Goal: Task Accomplishment & Management: Manage account settings

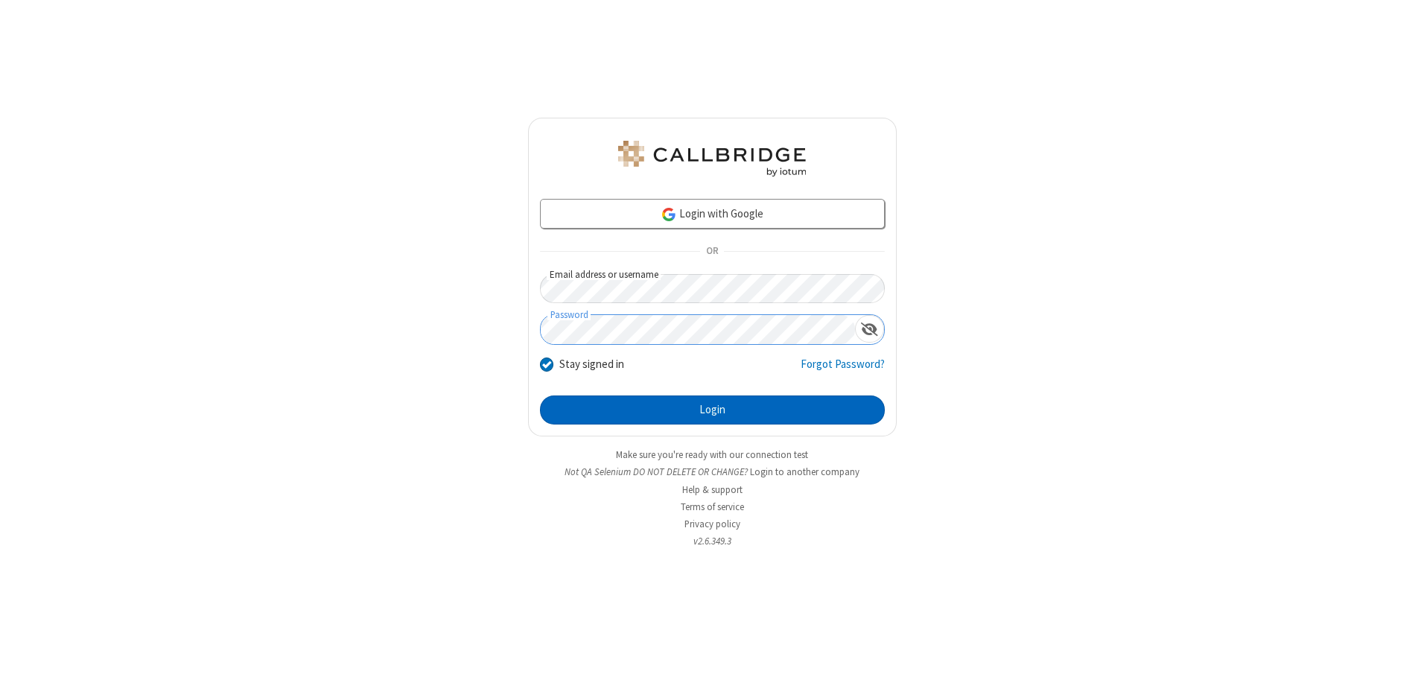
click at [712, 410] on button "Login" at bounding box center [712, 411] width 345 height 30
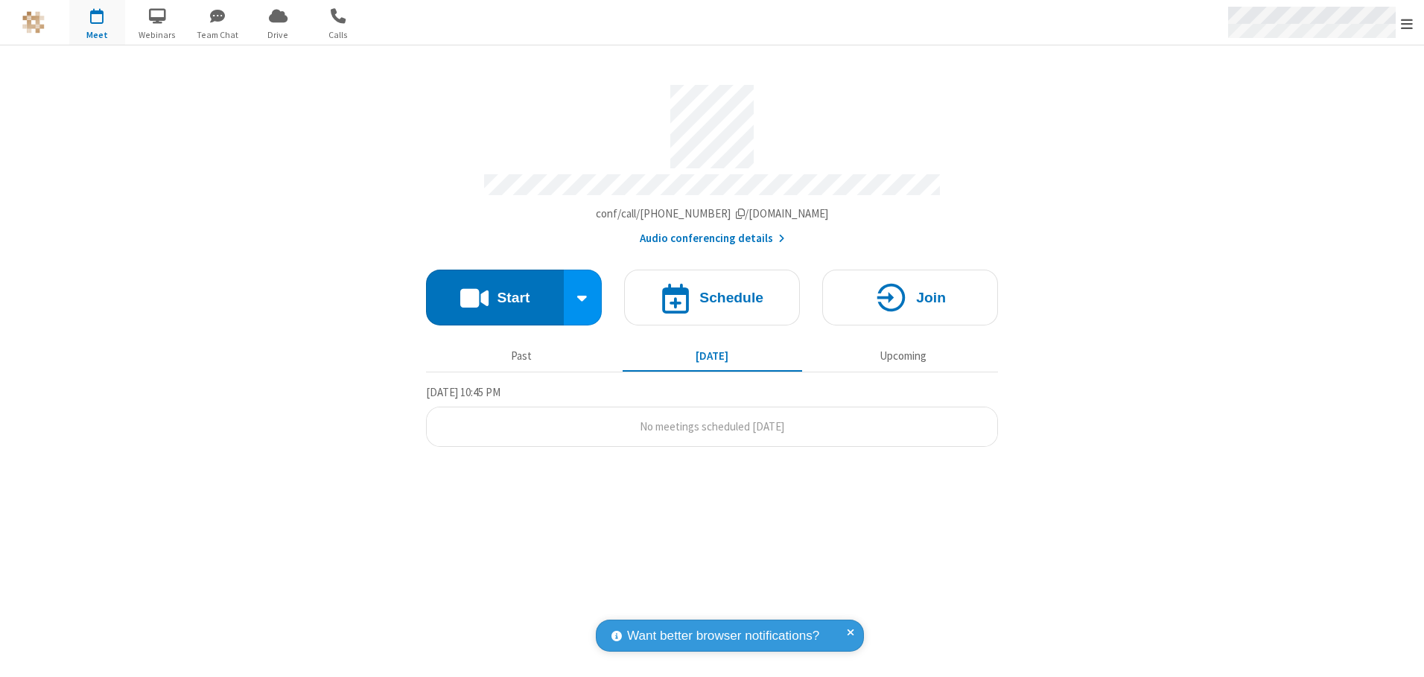
click at [1407, 23] on span "Open menu" at bounding box center [1407, 23] width 12 height 15
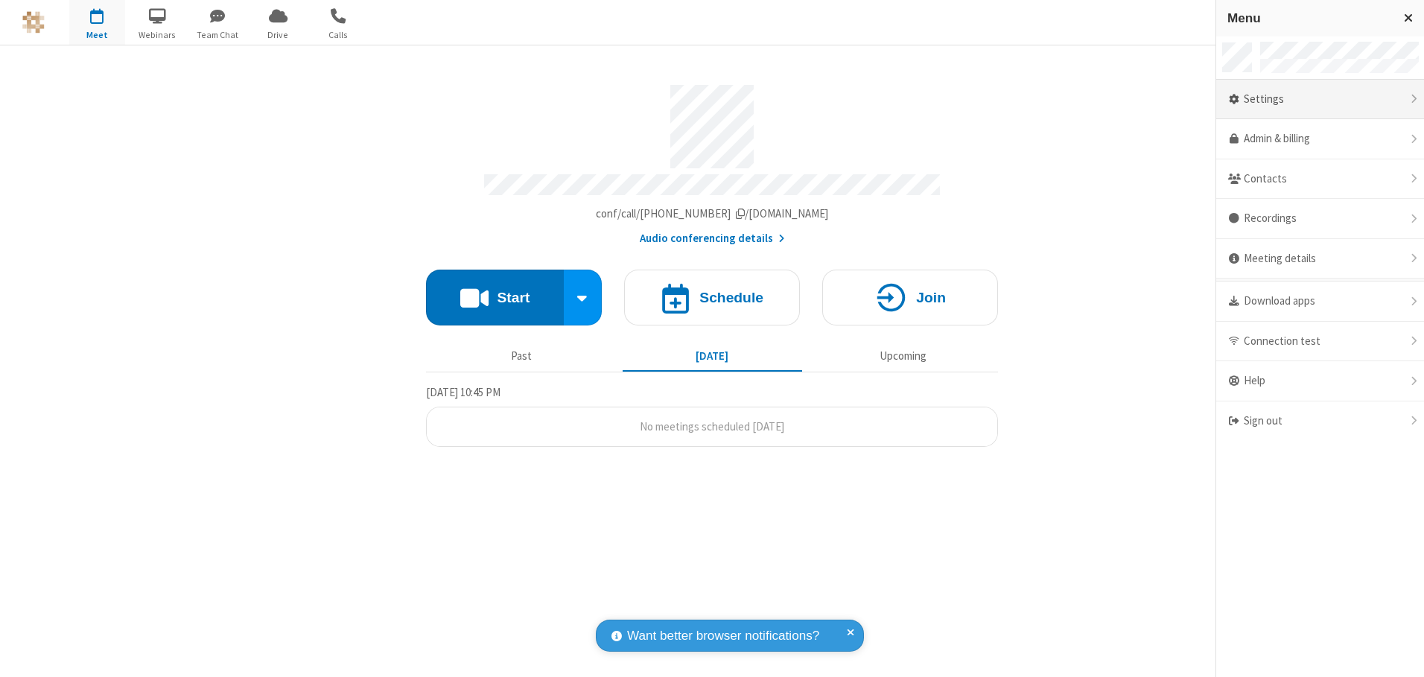
click at [1320, 99] on div "Settings" at bounding box center [1320, 100] width 208 height 40
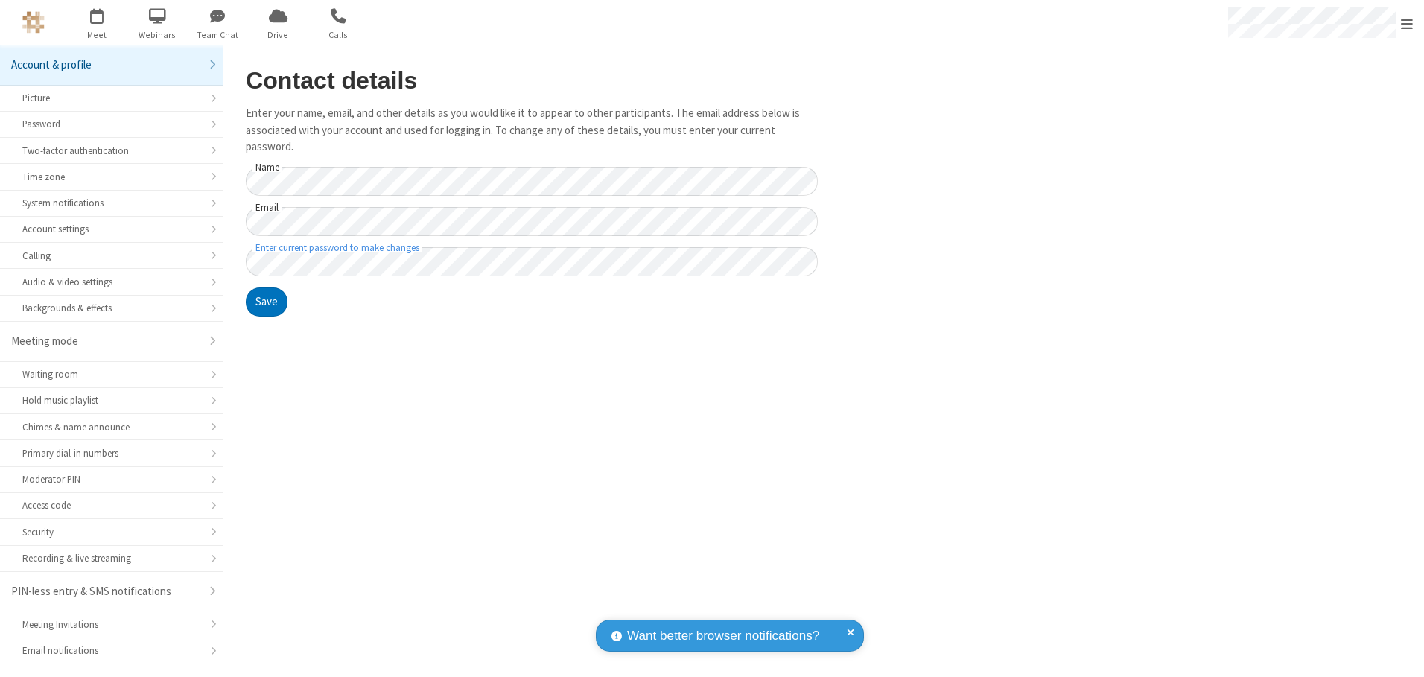
scroll to position [26, 0]
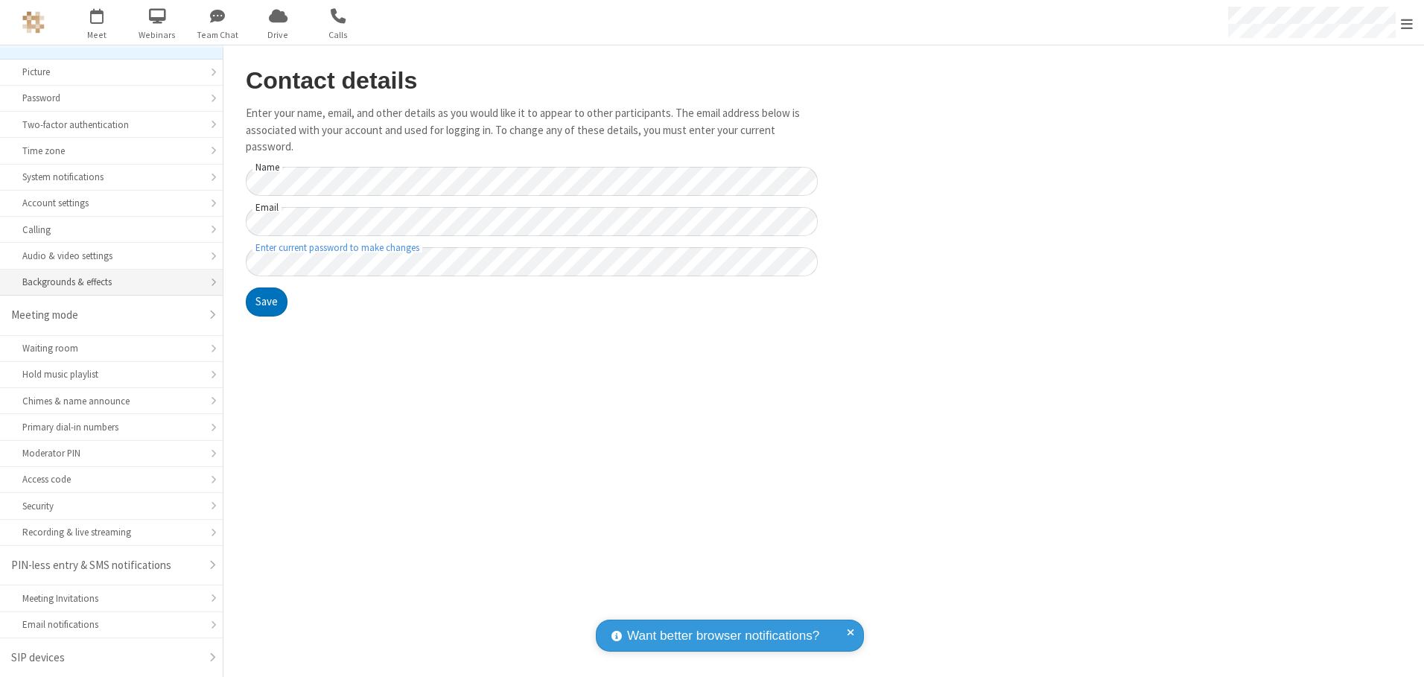
click at [106, 282] on div "Backgrounds & effects" at bounding box center [111, 282] width 178 height 14
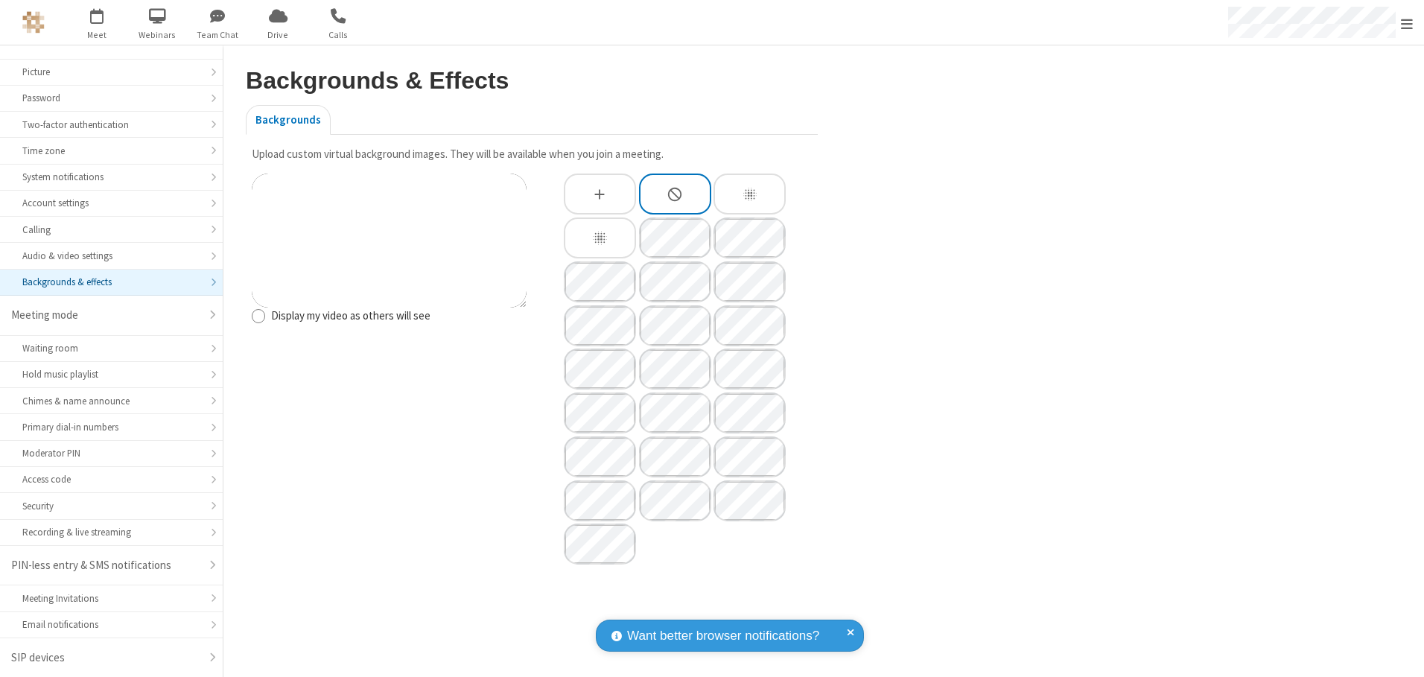
type input "C:\fakepath\virtual_background_test.jpg"
